Goal: Navigation & Orientation: Find specific page/section

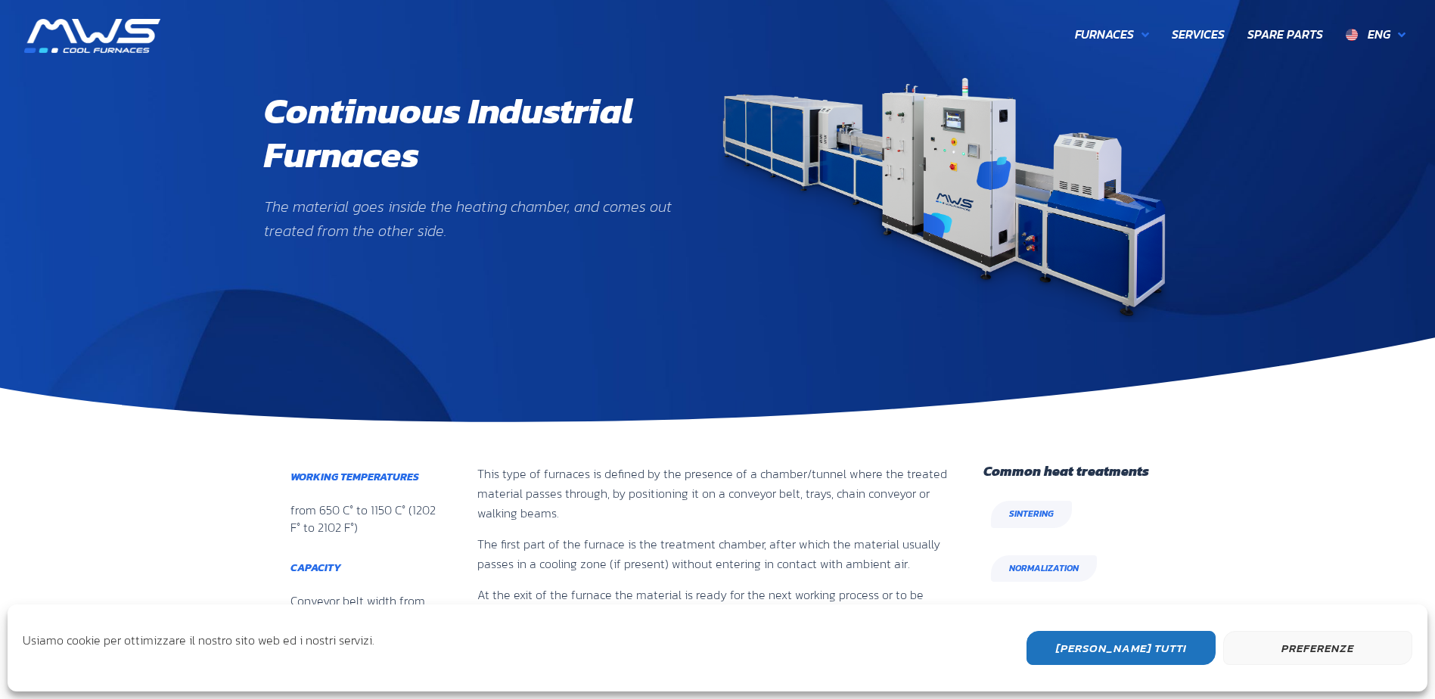
scroll to position [620, 184]
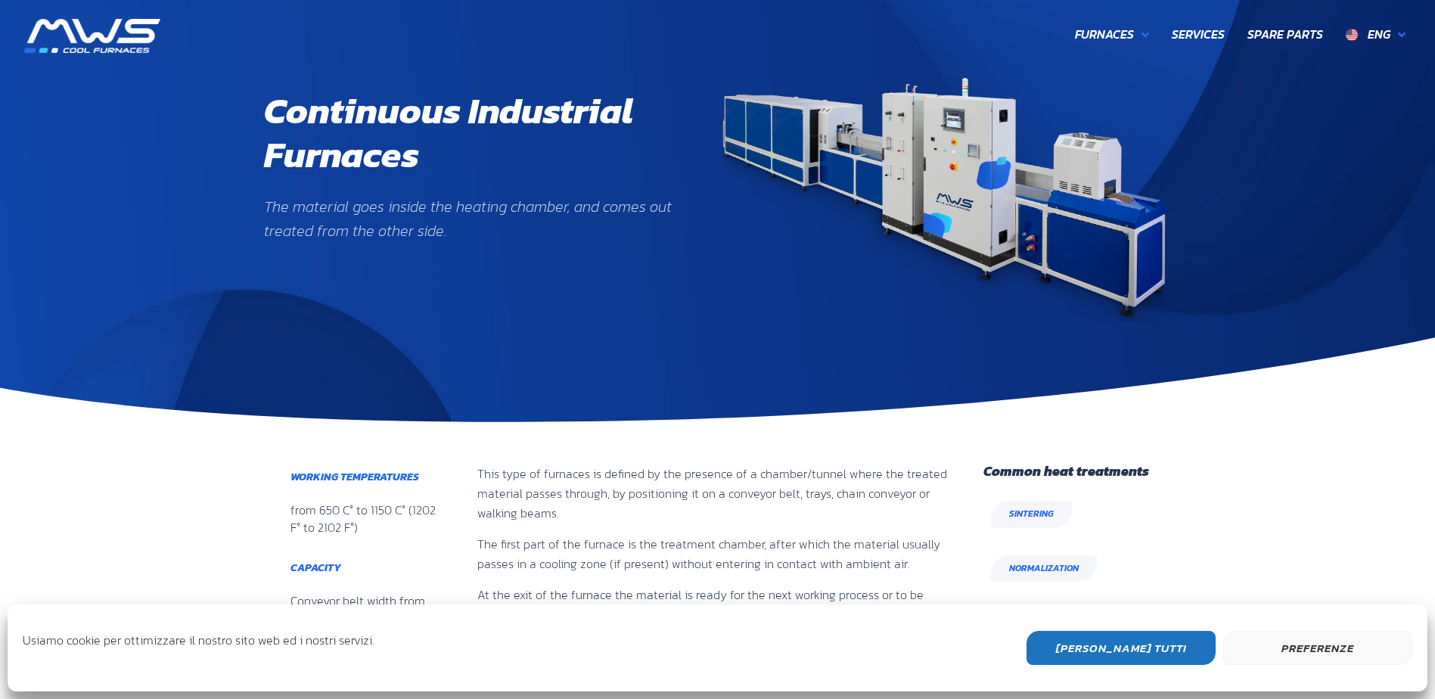
click at [1156, 644] on button "[PERSON_NAME] Tutti" at bounding box center [1121, 648] width 189 height 34
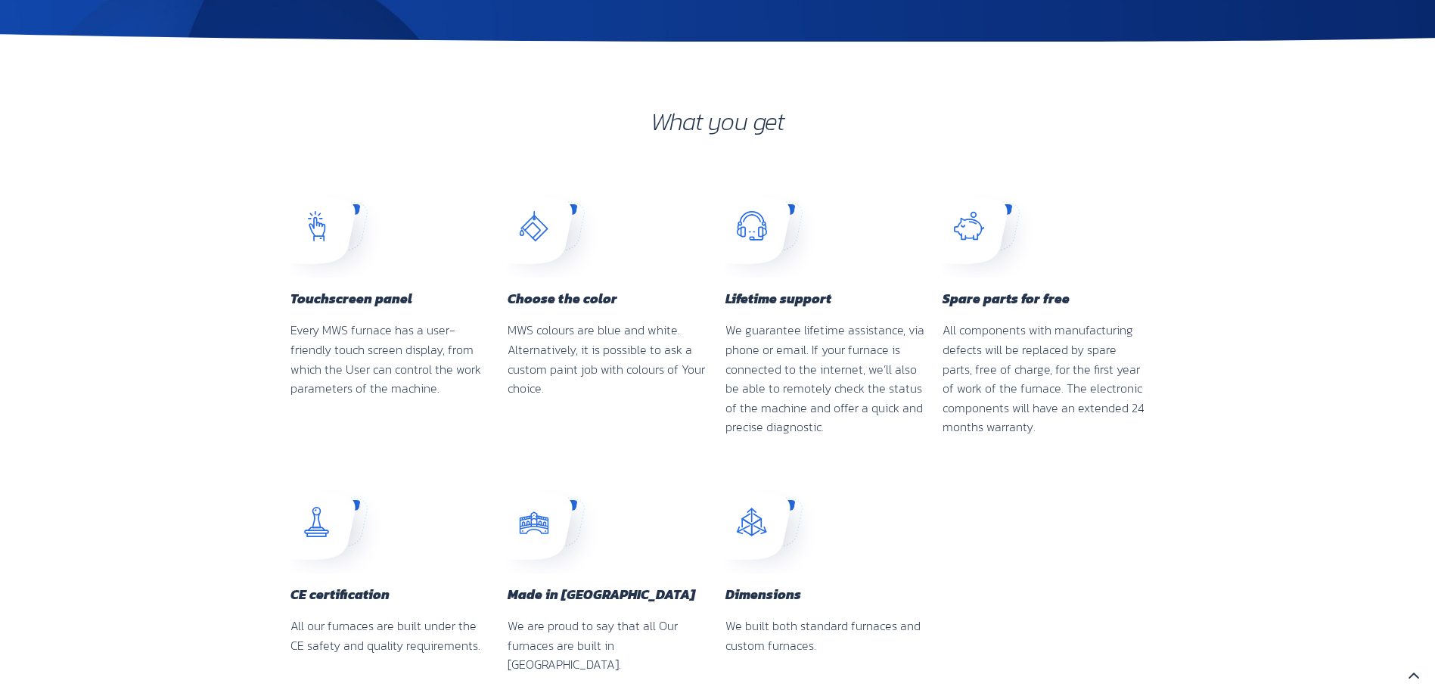
scroll to position [0, 0]
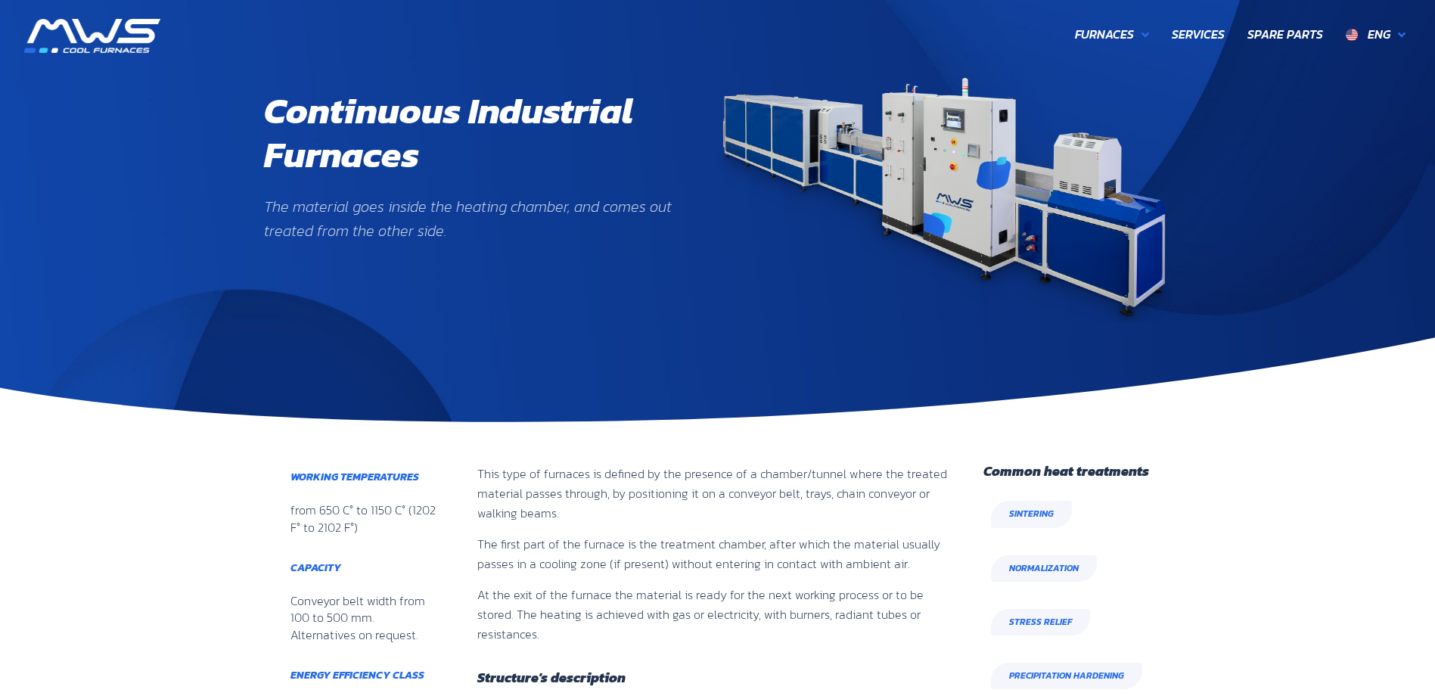
click at [109, 33] on img at bounding box center [92, 36] width 136 height 34
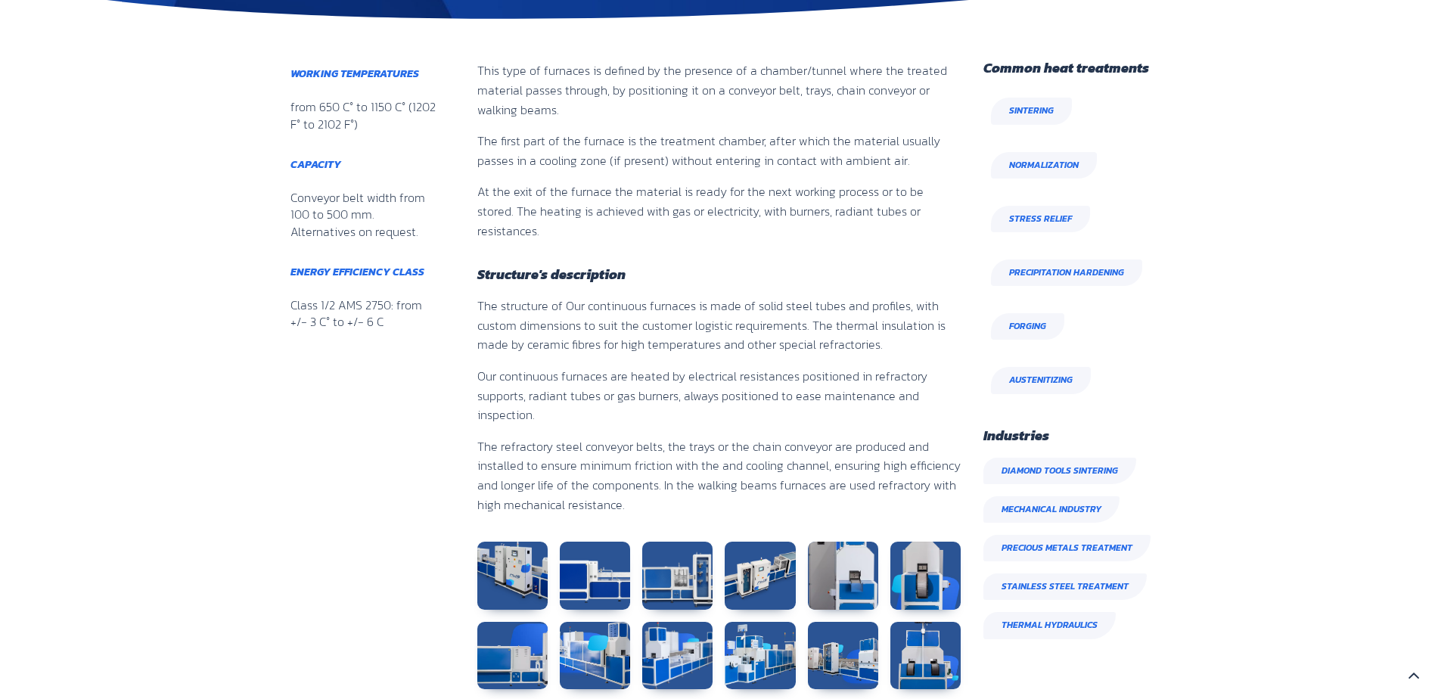
scroll to position [605, 0]
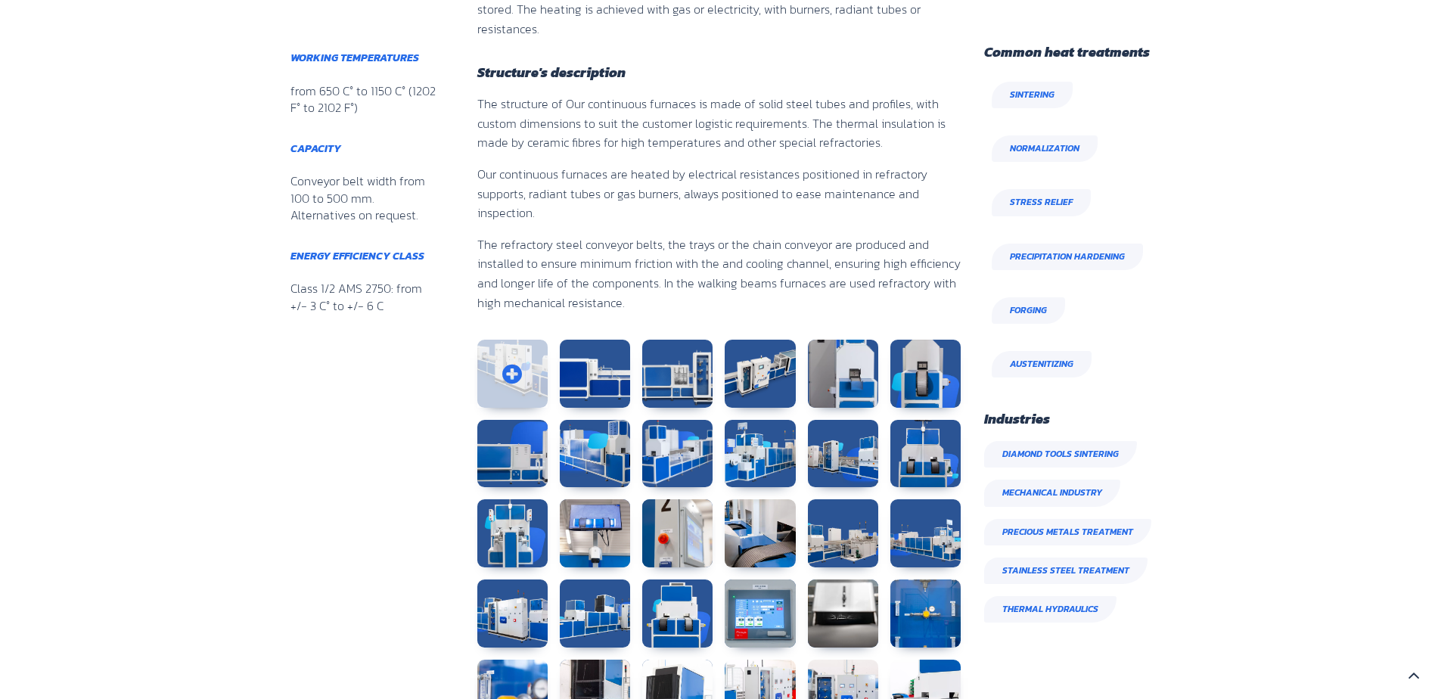
click at [523, 340] on link at bounding box center [512, 374] width 70 height 68
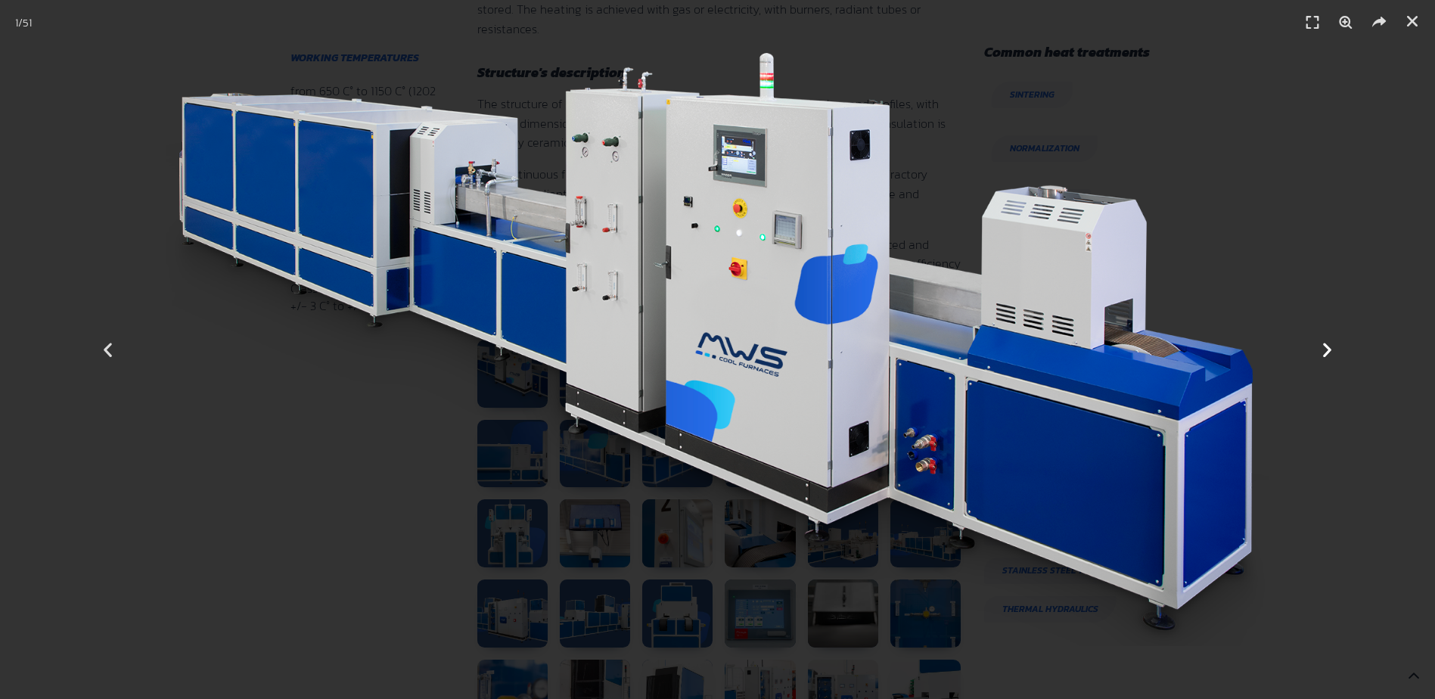
click at [1321, 346] on icon "Next slide" at bounding box center [1327, 349] width 19 height 19
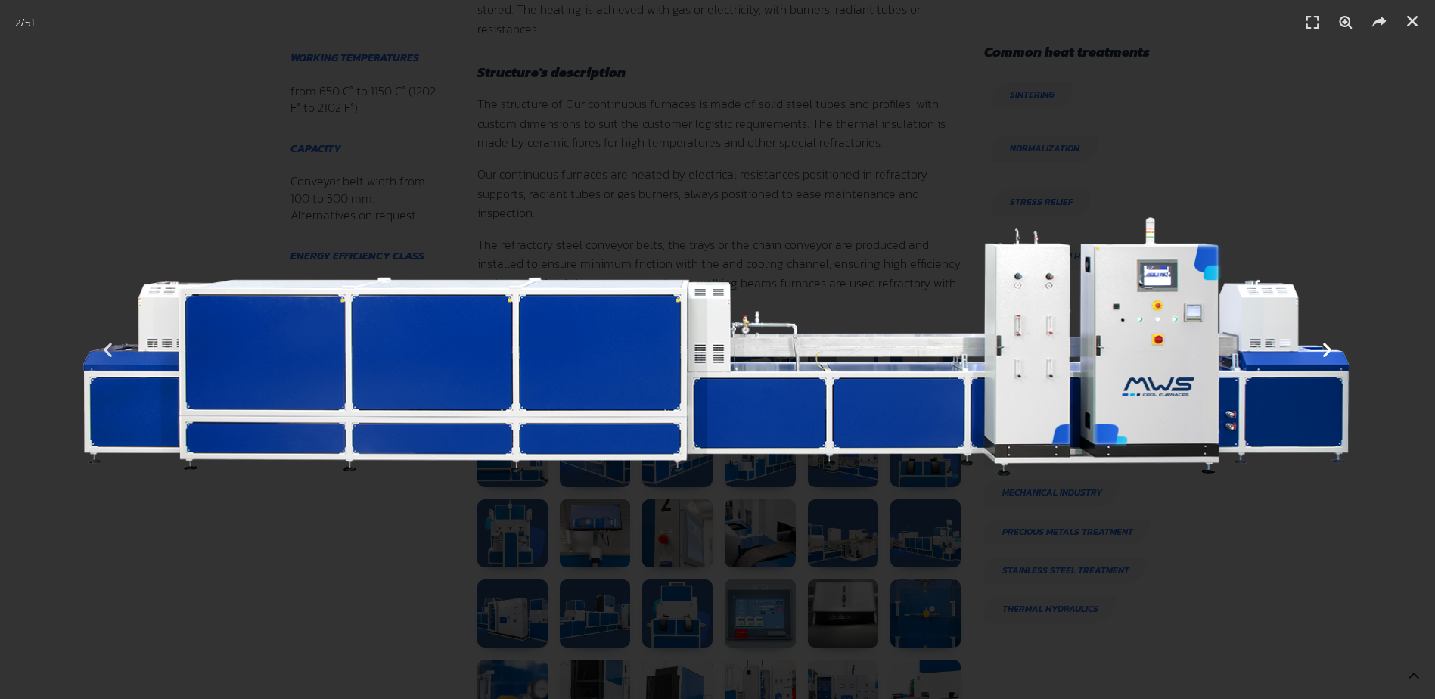
click at [1321, 346] on icon "Next slide" at bounding box center [1327, 349] width 19 height 19
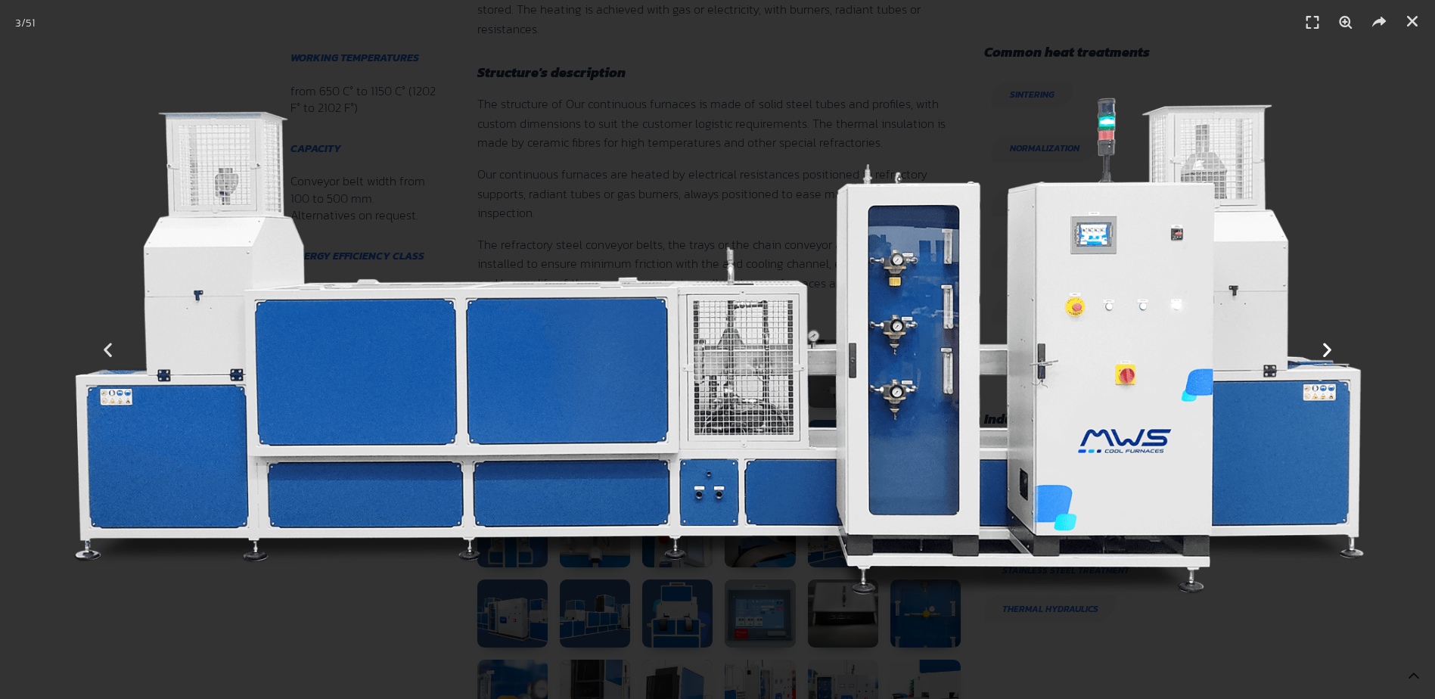
click at [1321, 346] on icon "Next slide" at bounding box center [1327, 349] width 19 height 19
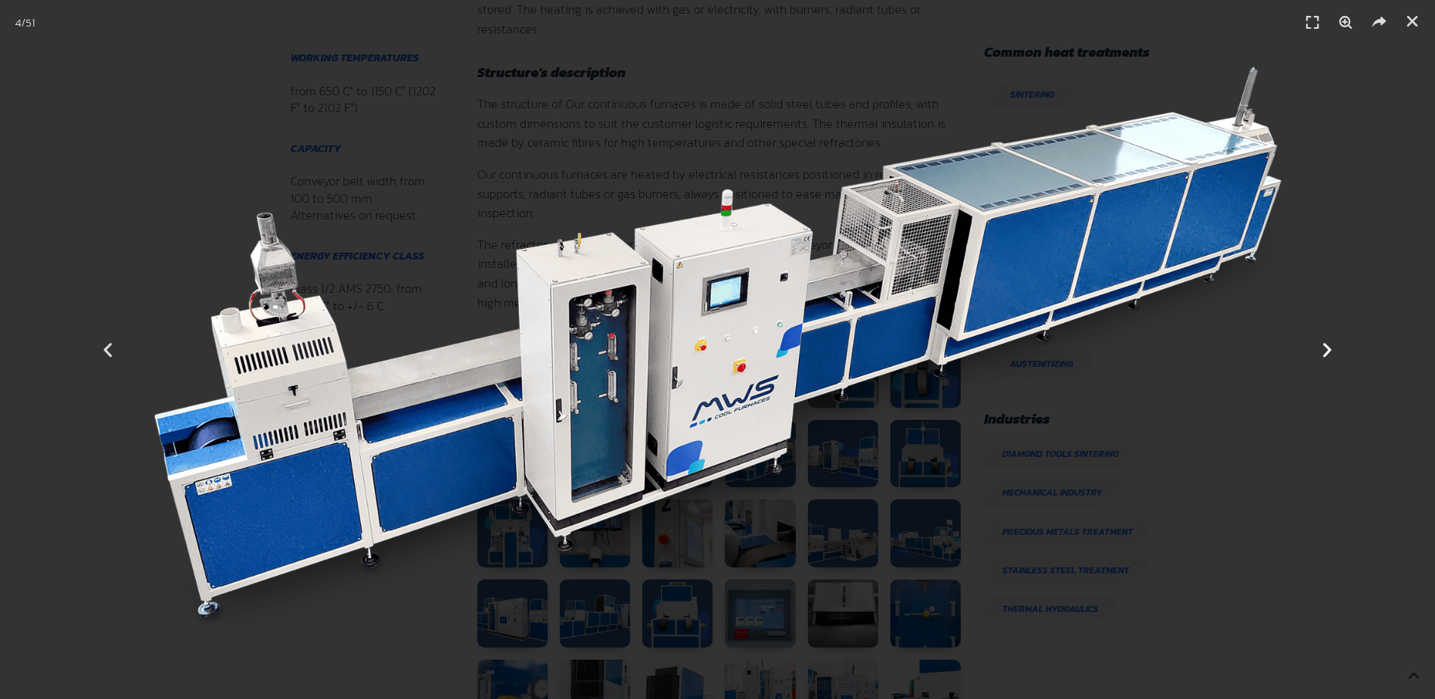
click at [1321, 346] on icon "Next slide" at bounding box center [1327, 349] width 19 height 19
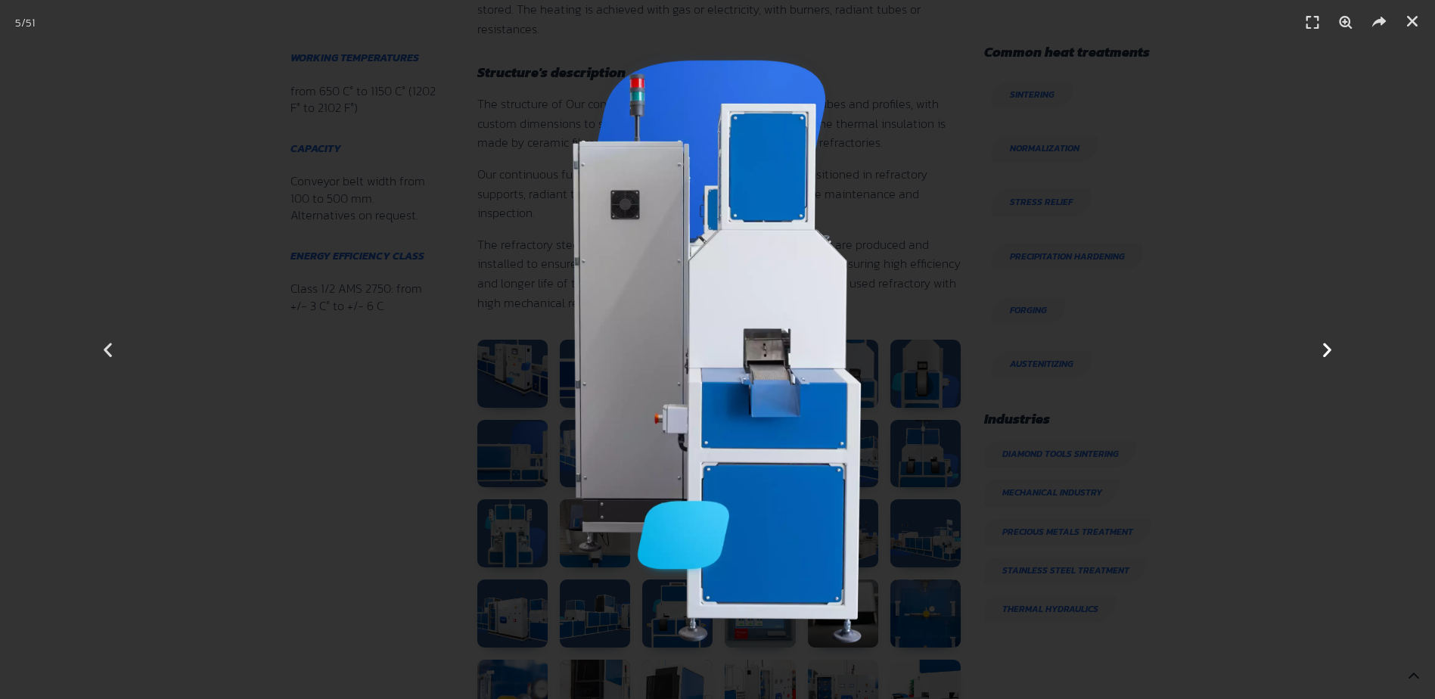
click at [1321, 346] on icon "Next slide" at bounding box center [1327, 349] width 19 height 19
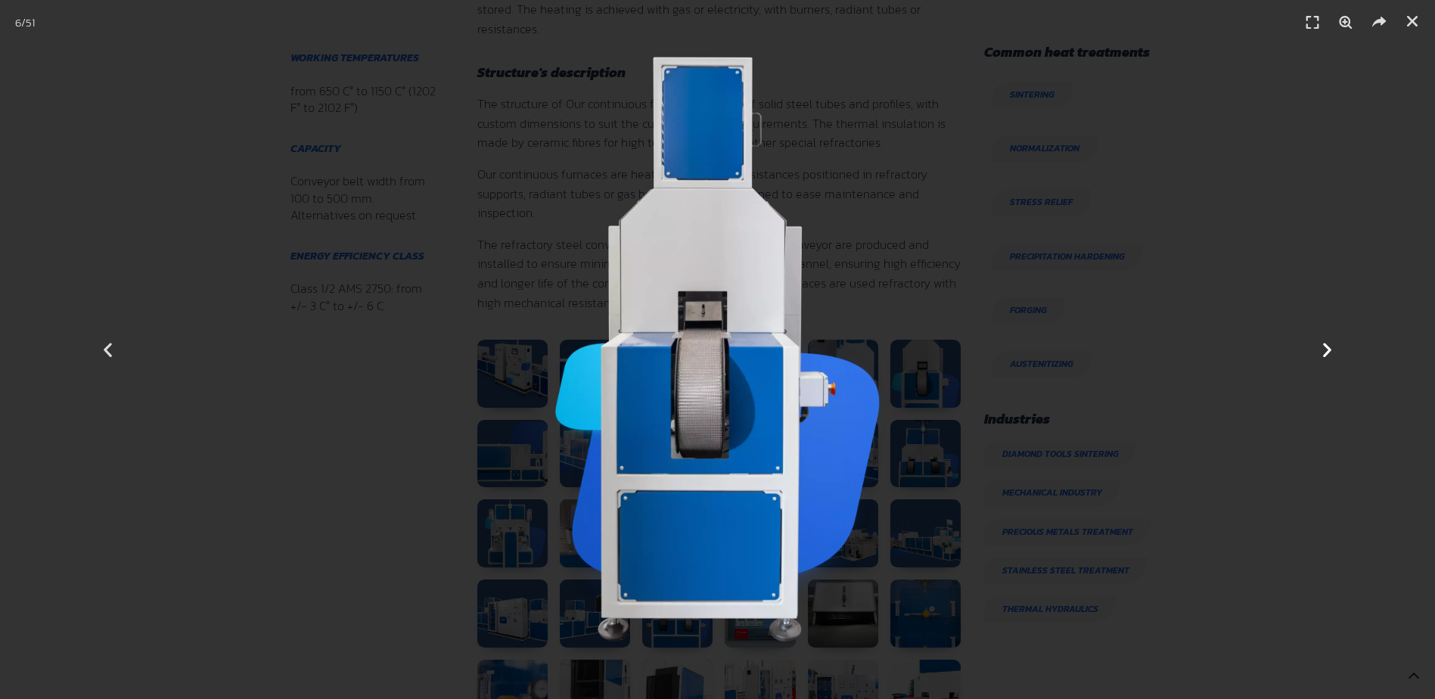
click at [1321, 346] on icon "Next slide" at bounding box center [1327, 349] width 19 height 19
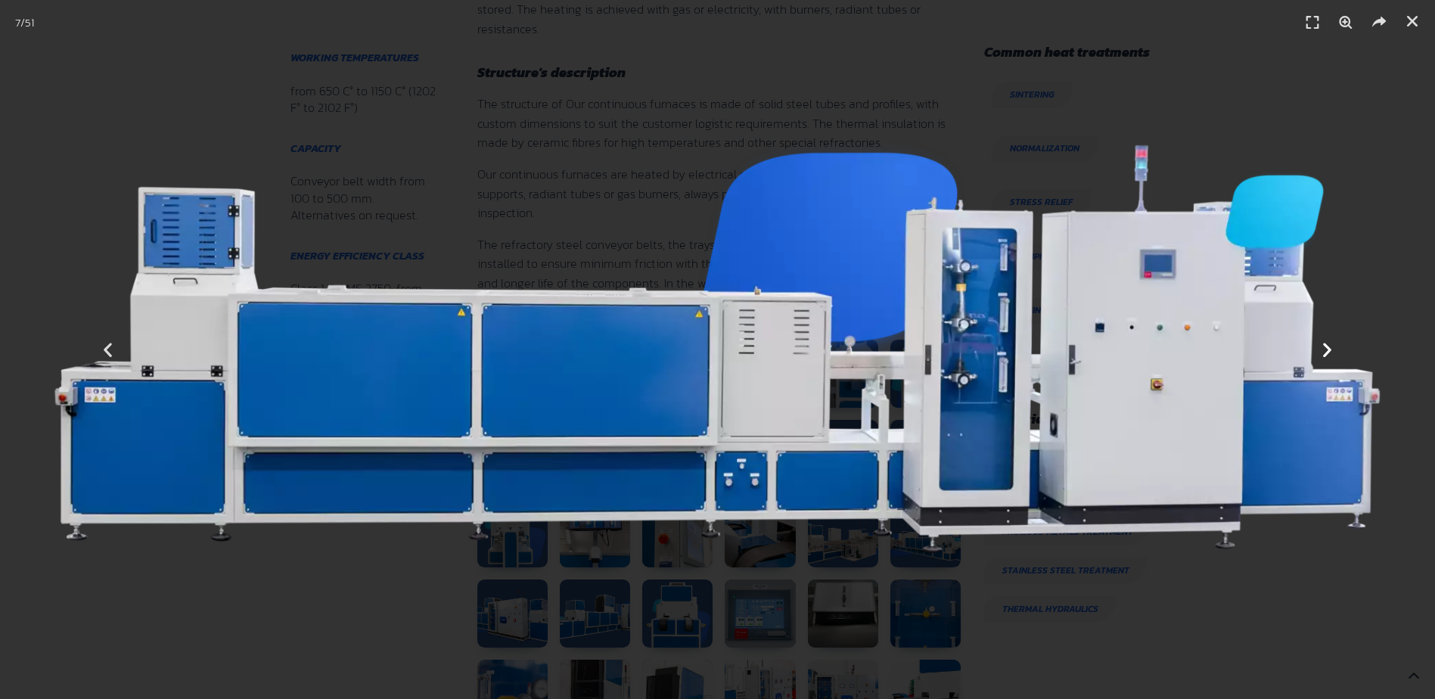
click at [1321, 346] on icon "Next slide" at bounding box center [1327, 349] width 19 height 19
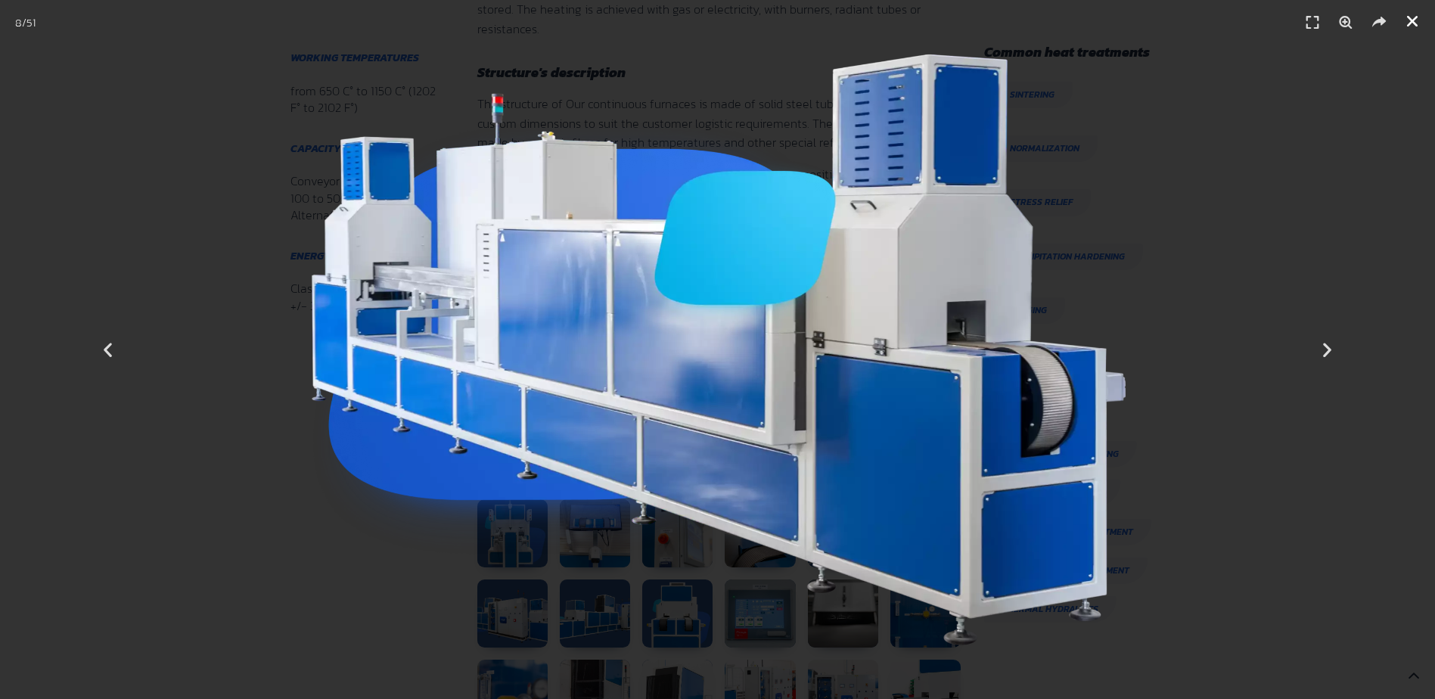
click at [1410, 19] on icon "Close (Esc)" at bounding box center [1412, 21] width 15 height 15
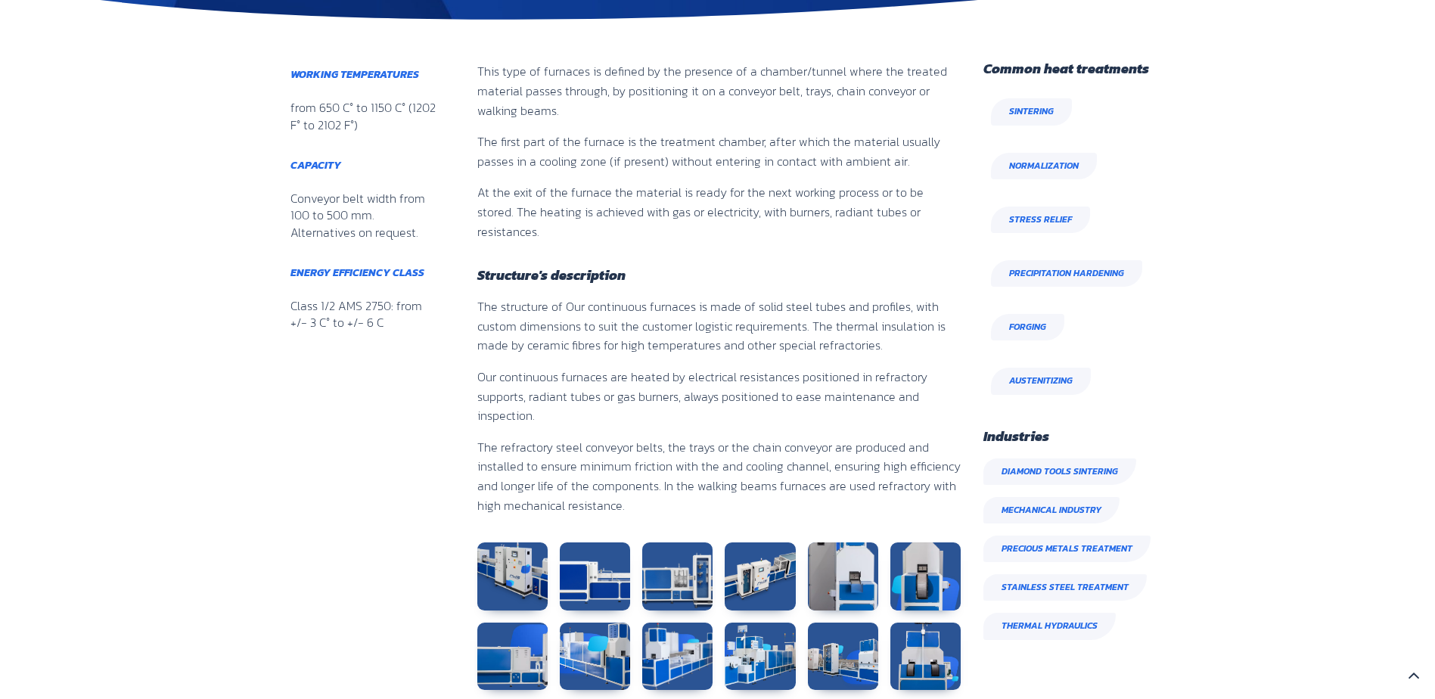
scroll to position [0, 0]
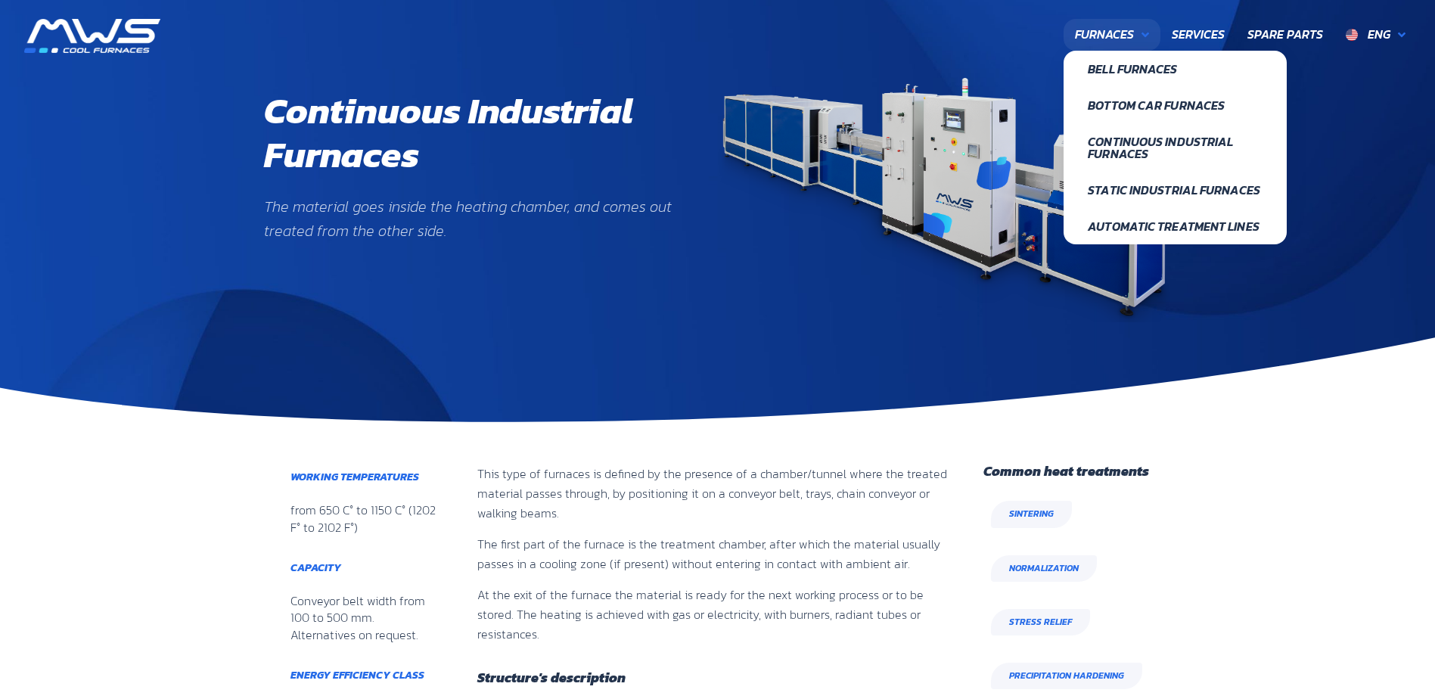
click at [1093, 38] on span "Furnaces" at bounding box center [1104, 35] width 59 height 20
click at [1120, 194] on span "Static Industrial furnaces" at bounding box center [1175, 190] width 174 height 12
